Goal: Transaction & Acquisition: Purchase product/service

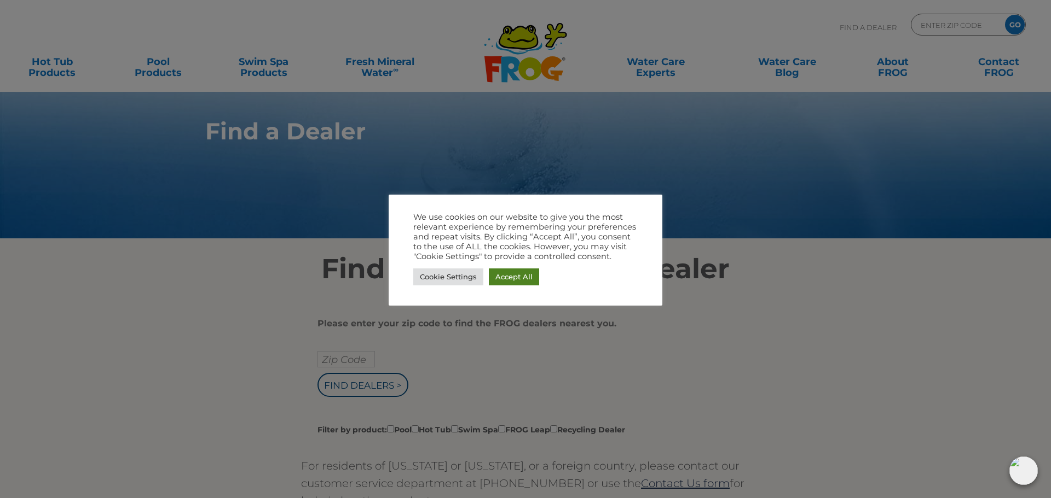
click at [520, 278] on link "Accept All" at bounding box center [514, 277] width 50 height 17
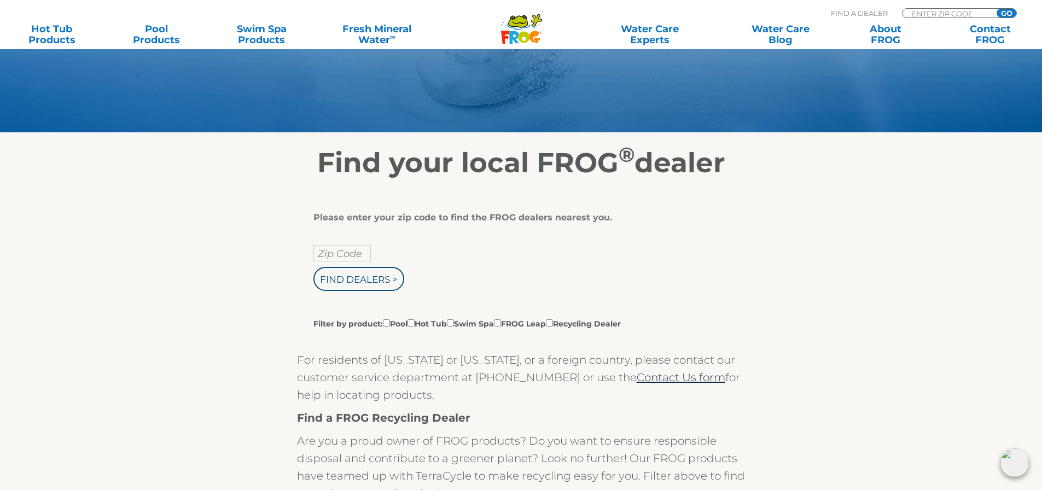
scroll to position [109, 0]
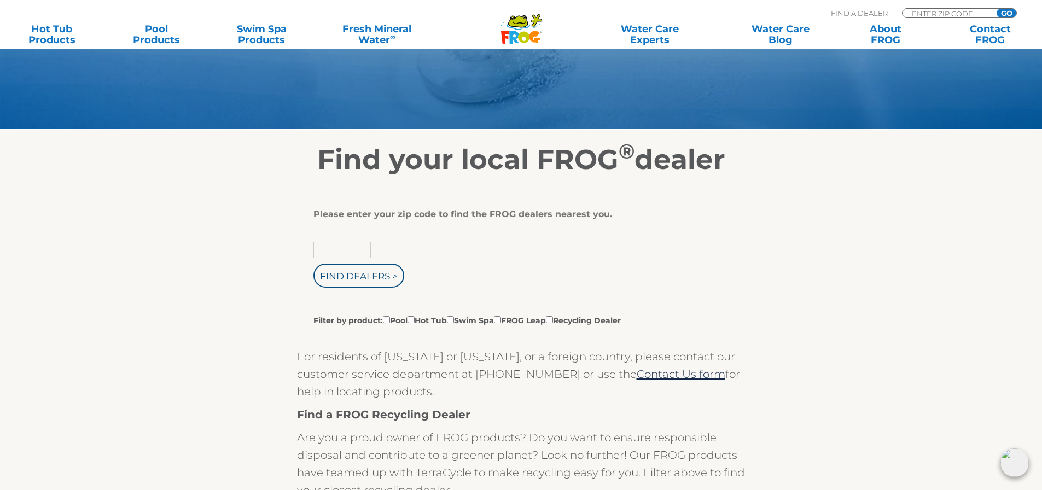
click at [369, 252] on input "text" at bounding box center [342, 250] width 57 height 16
type input "92840"
click at [370, 282] on input "Find Dealers >" at bounding box center [359, 276] width 91 height 24
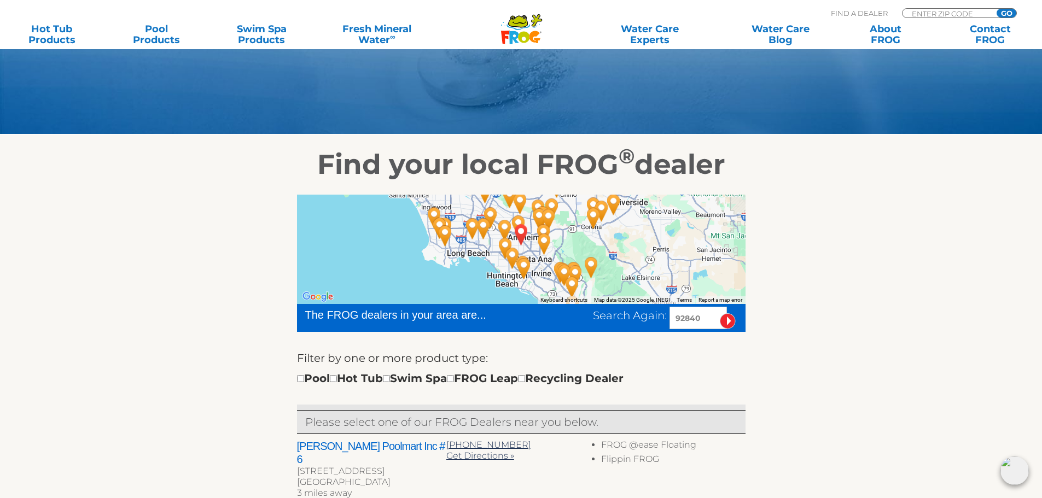
scroll to position [109, 0]
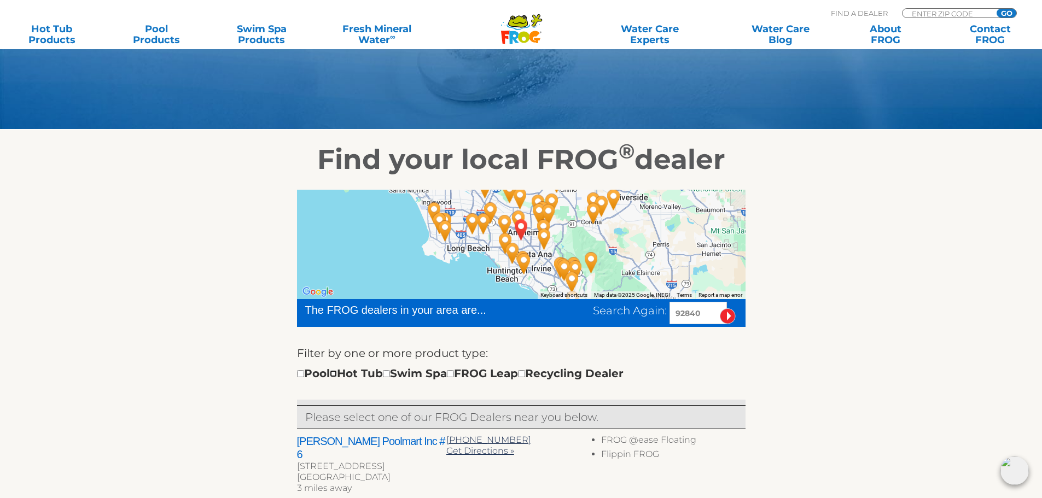
click at [337, 374] on input "checkbox" at bounding box center [333, 373] width 7 height 7
checkbox input "true"
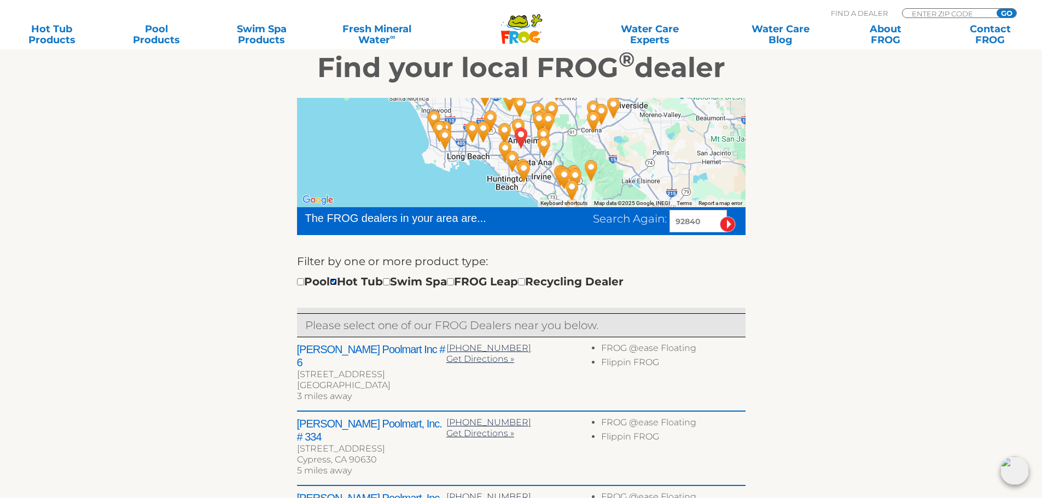
scroll to position [219, 0]
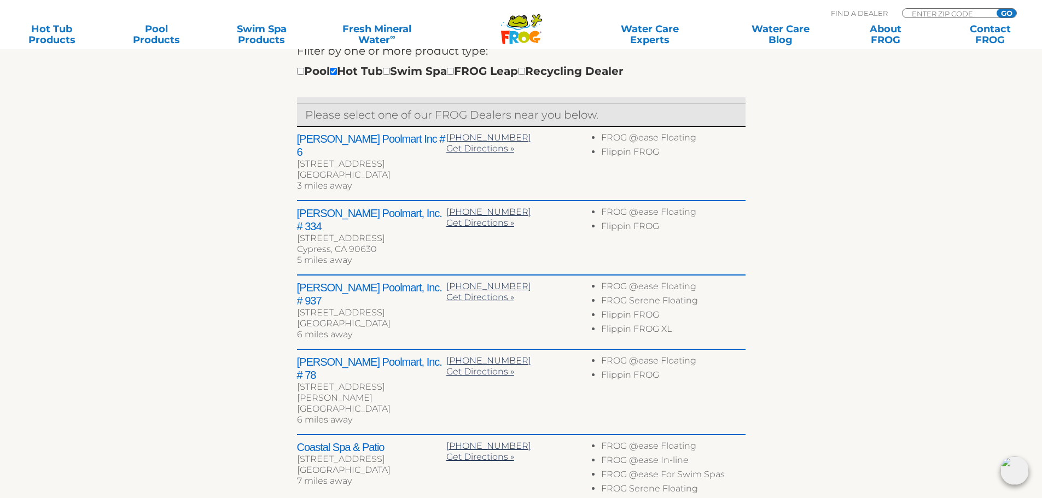
scroll to position [409, 0]
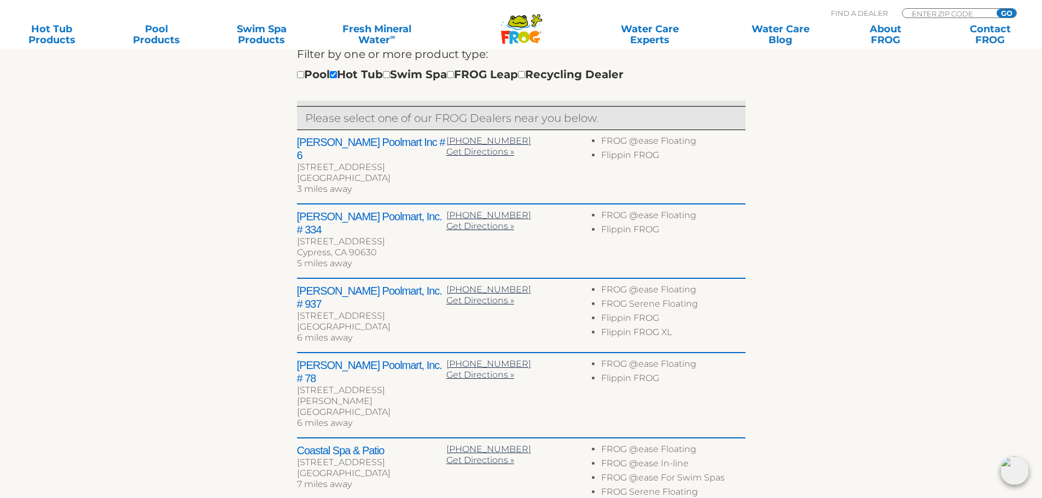
click at [351, 210] on h2 "[PERSON_NAME] Poolmart, Inc. # 334" at bounding box center [371, 223] width 149 height 26
click at [499, 210] on span "714-799-9222" at bounding box center [488, 215] width 85 height 10
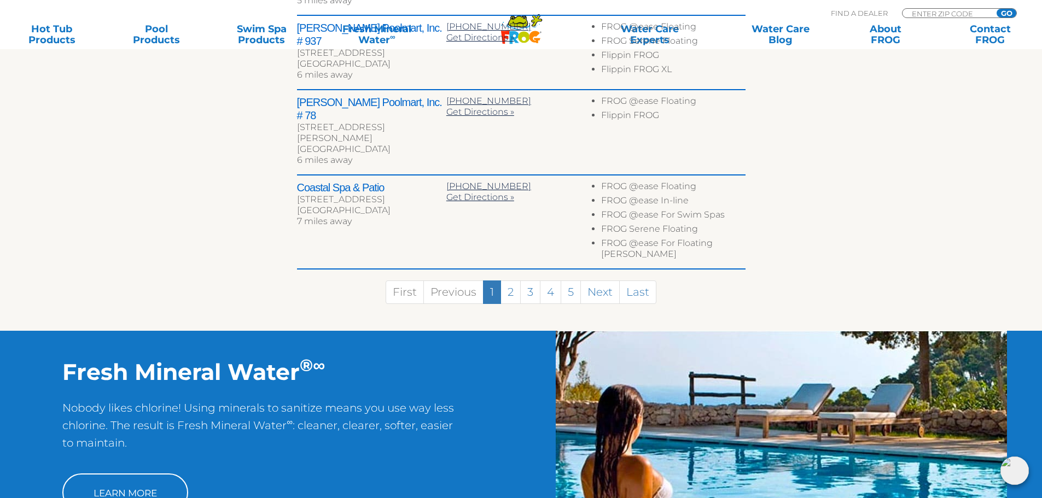
scroll to position [737, 0]
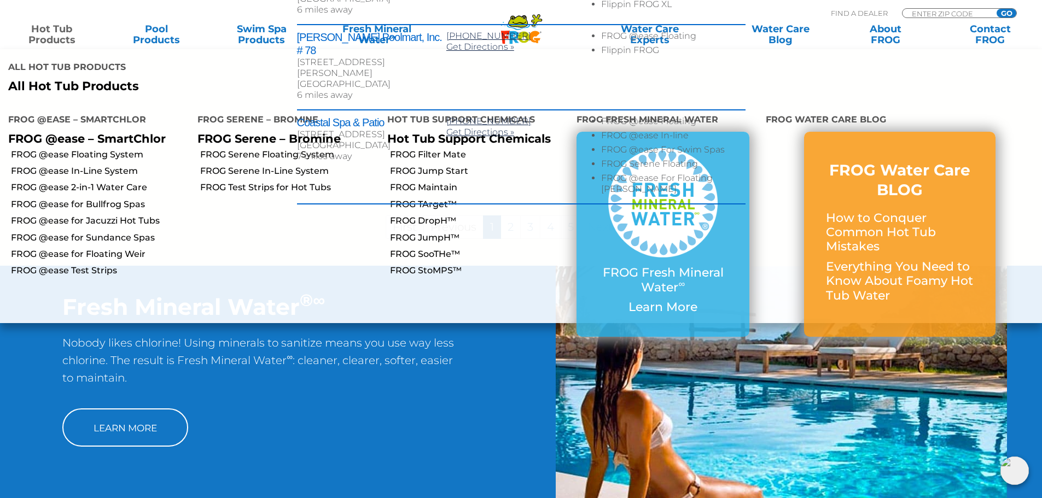
click at [59, 31] on link "Hot Tub Products" at bounding box center [52, 35] width 82 height 22
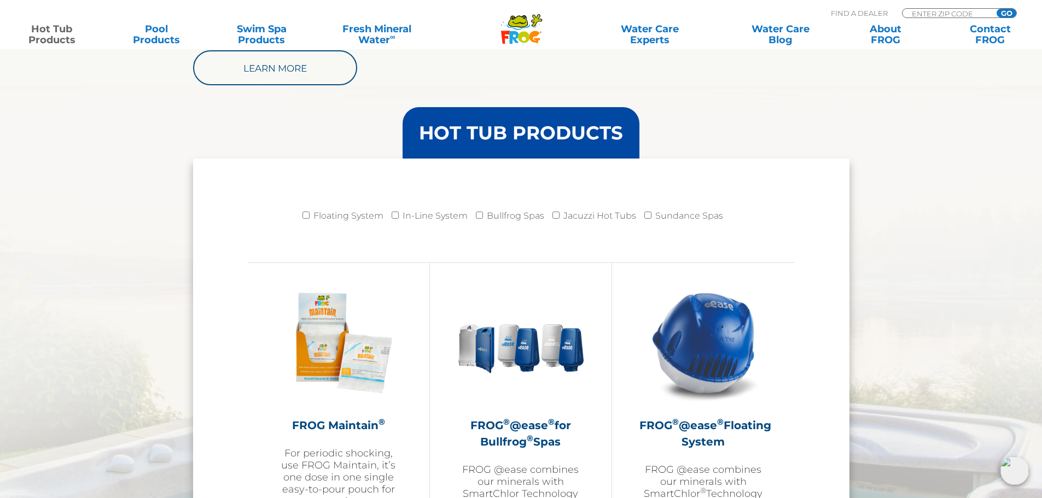
scroll to position [1040, 0]
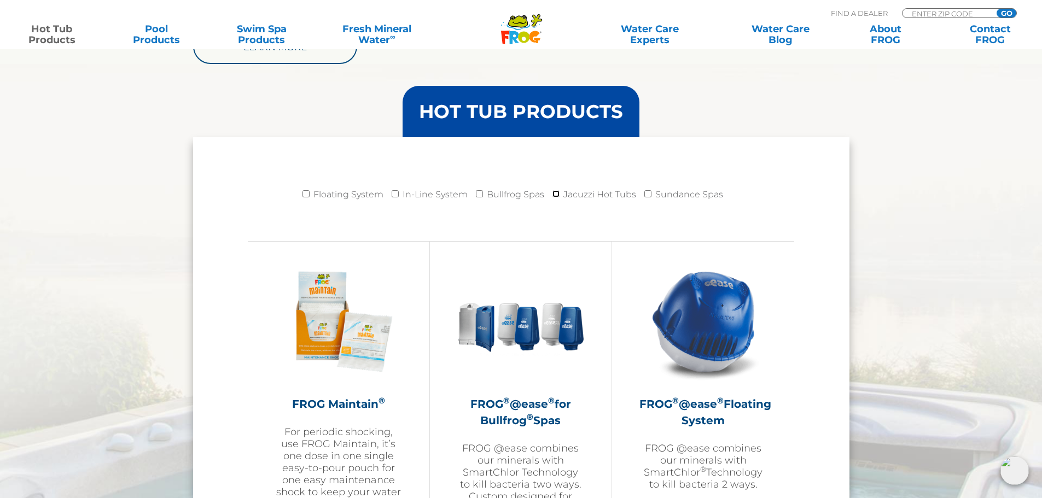
click at [559, 194] on input "Jacuzzi Hot Tubs" at bounding box center [556, 193] width 7 height 7
checkbox input "true"
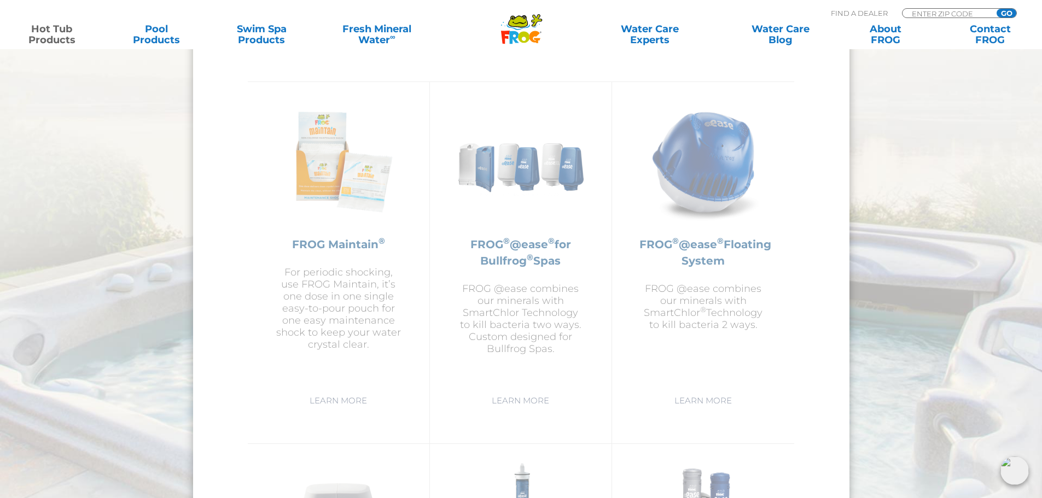
scroll to position [1204, 0]
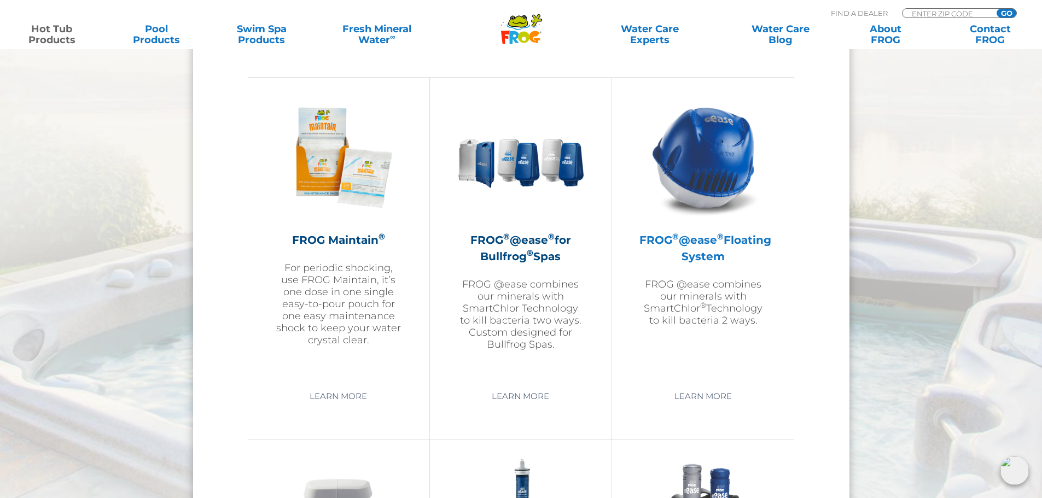
click at [698, 171] on img at bounding box center [703, 157] width 127 height 127
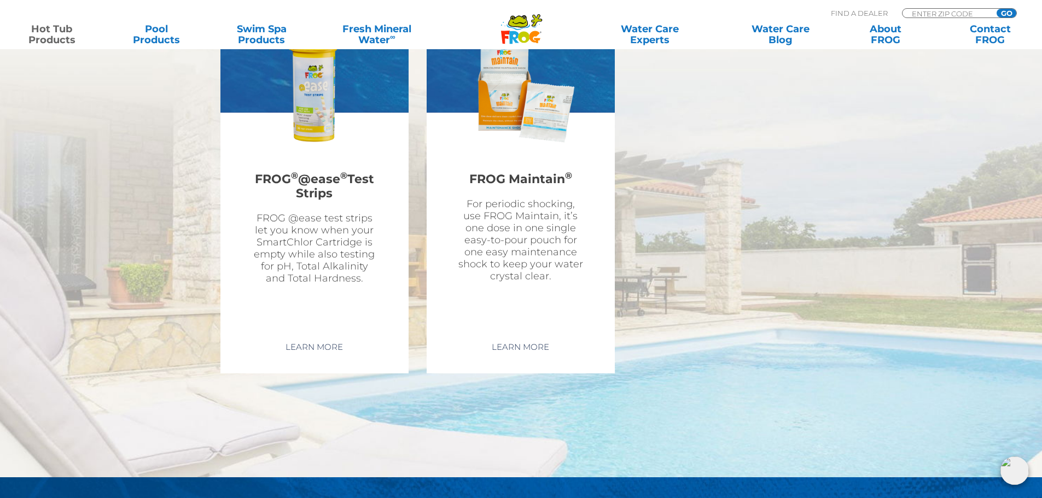
scroll to position [3228, 0]
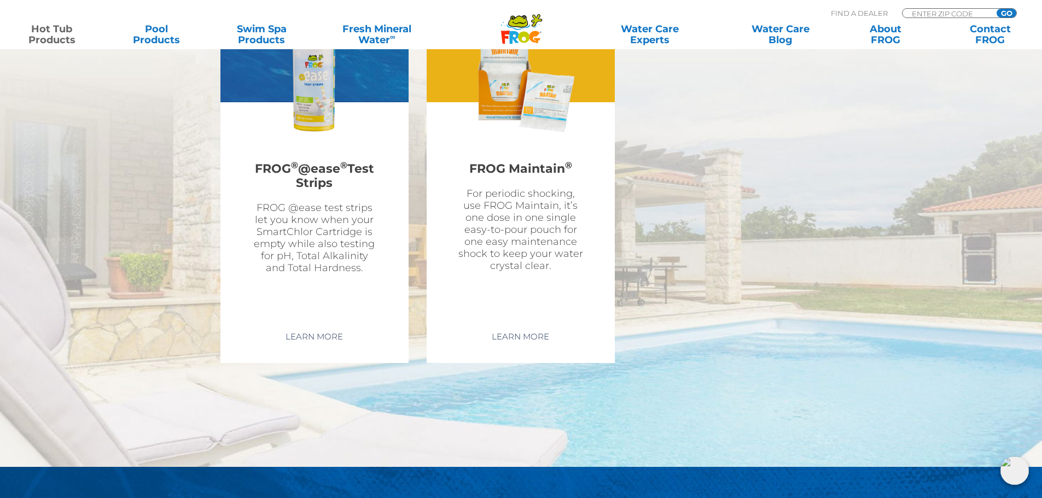
click at [530, 227] on p "For periodic shocking, use FROG Maintain, it’s one dose in one single easy-to-p…" at bounding box center [521, 230] width 128 height 84
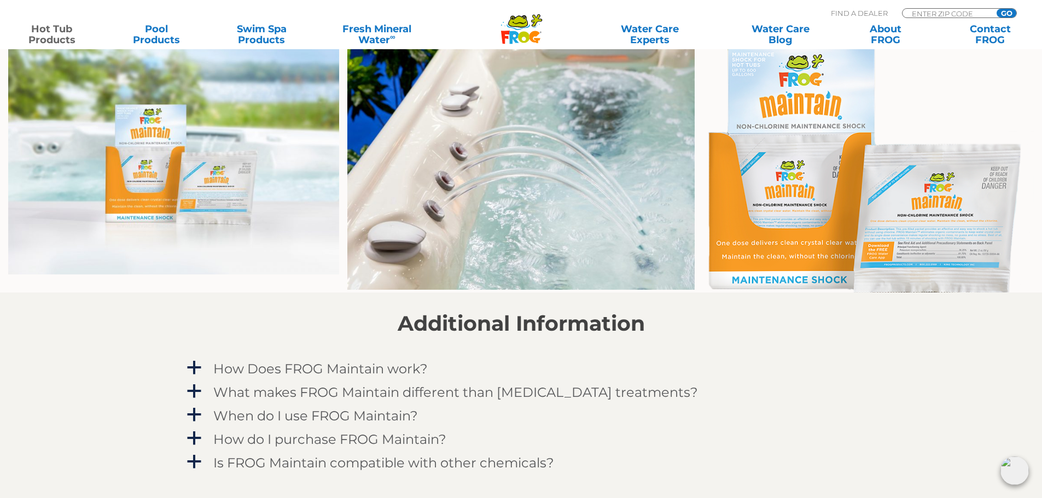
scroll to position [766, 0]
